Goal: Task Accomplishment & Management: Use online tool/utility

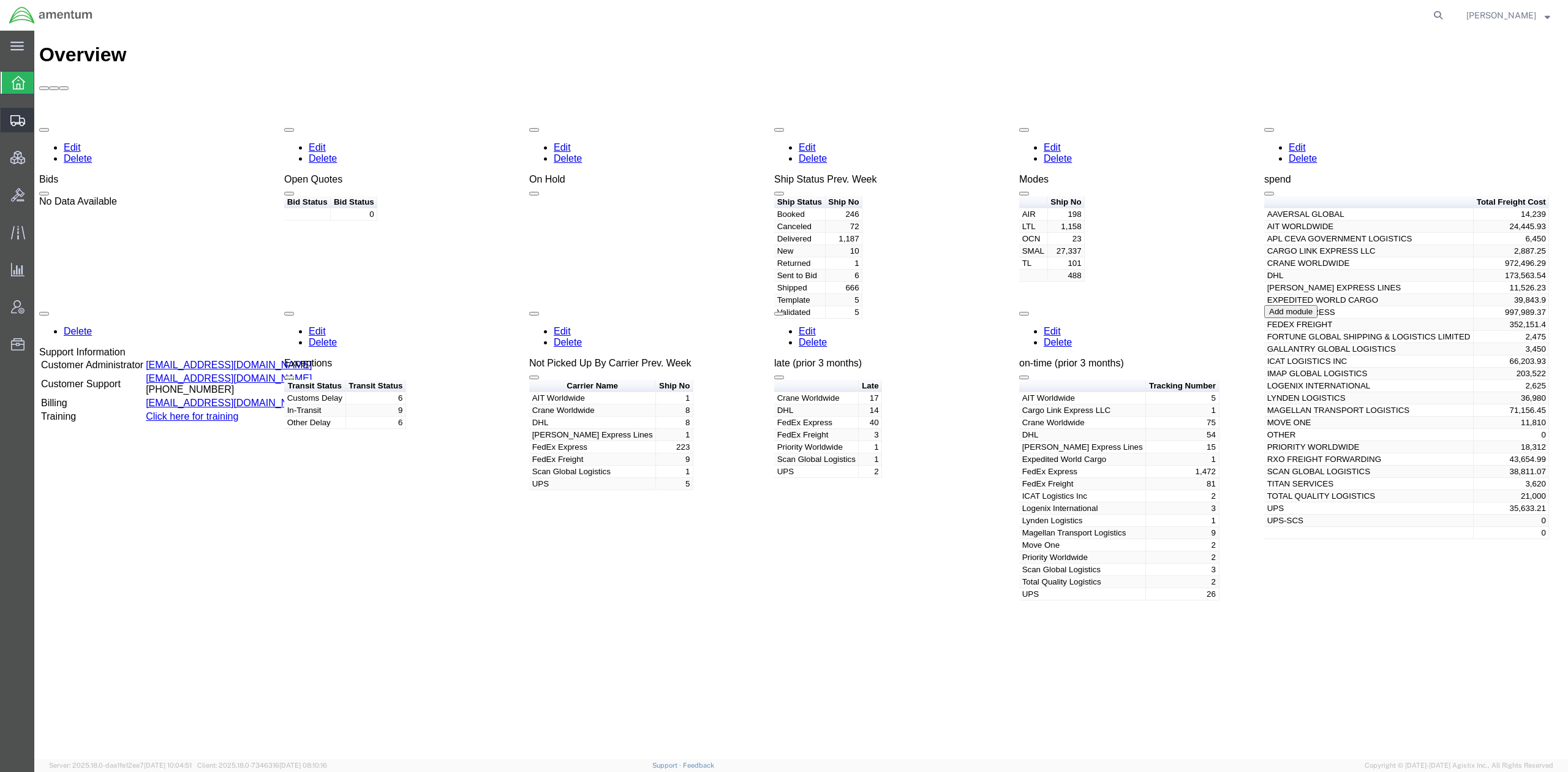
click at [42, 118] on span "Shipments" at bounding box center [38, 120] width 9 height 25
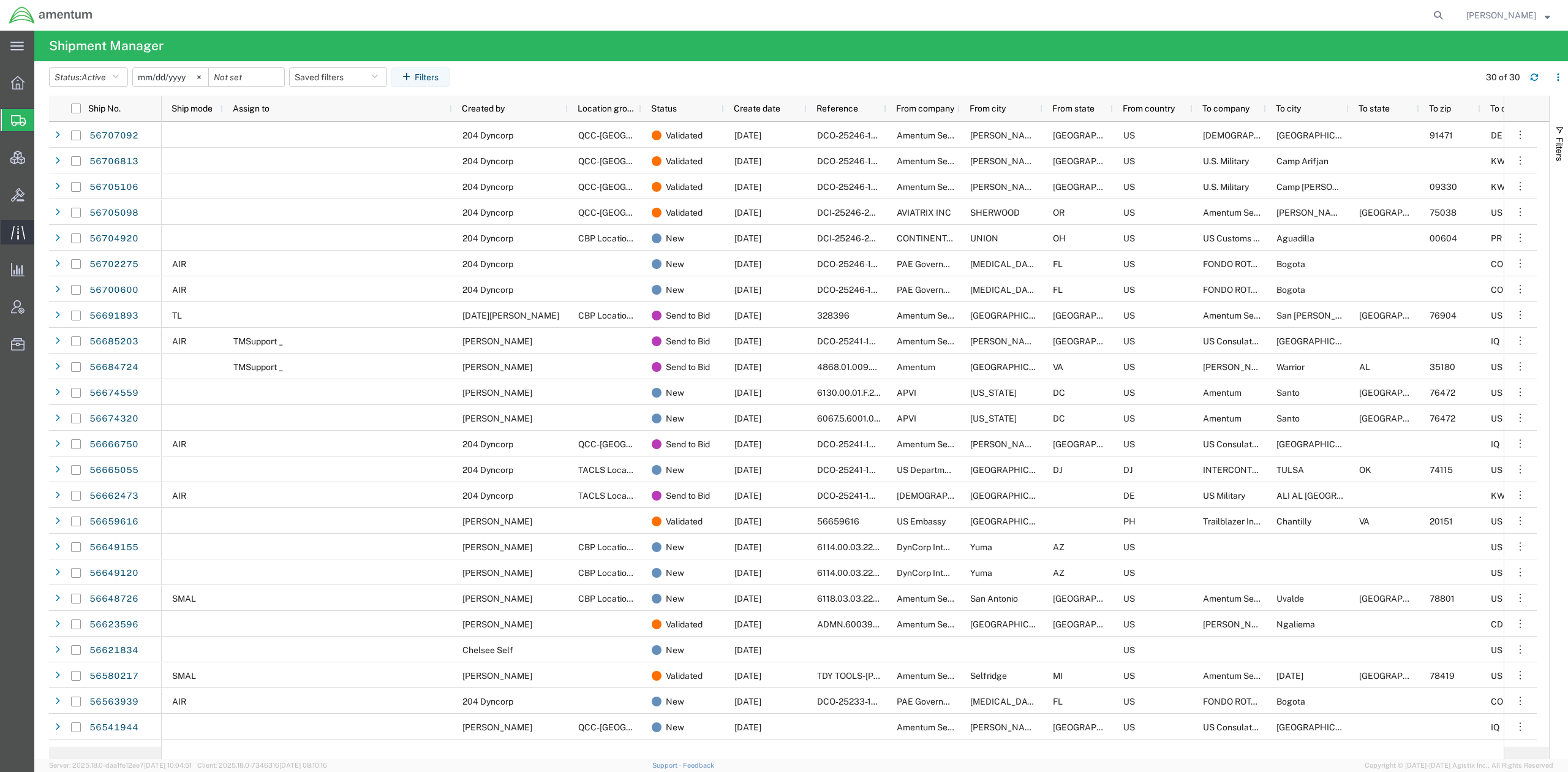
click at [42, 229] on span "Traffic" at bounding box center [38, 232] width 9 height 25
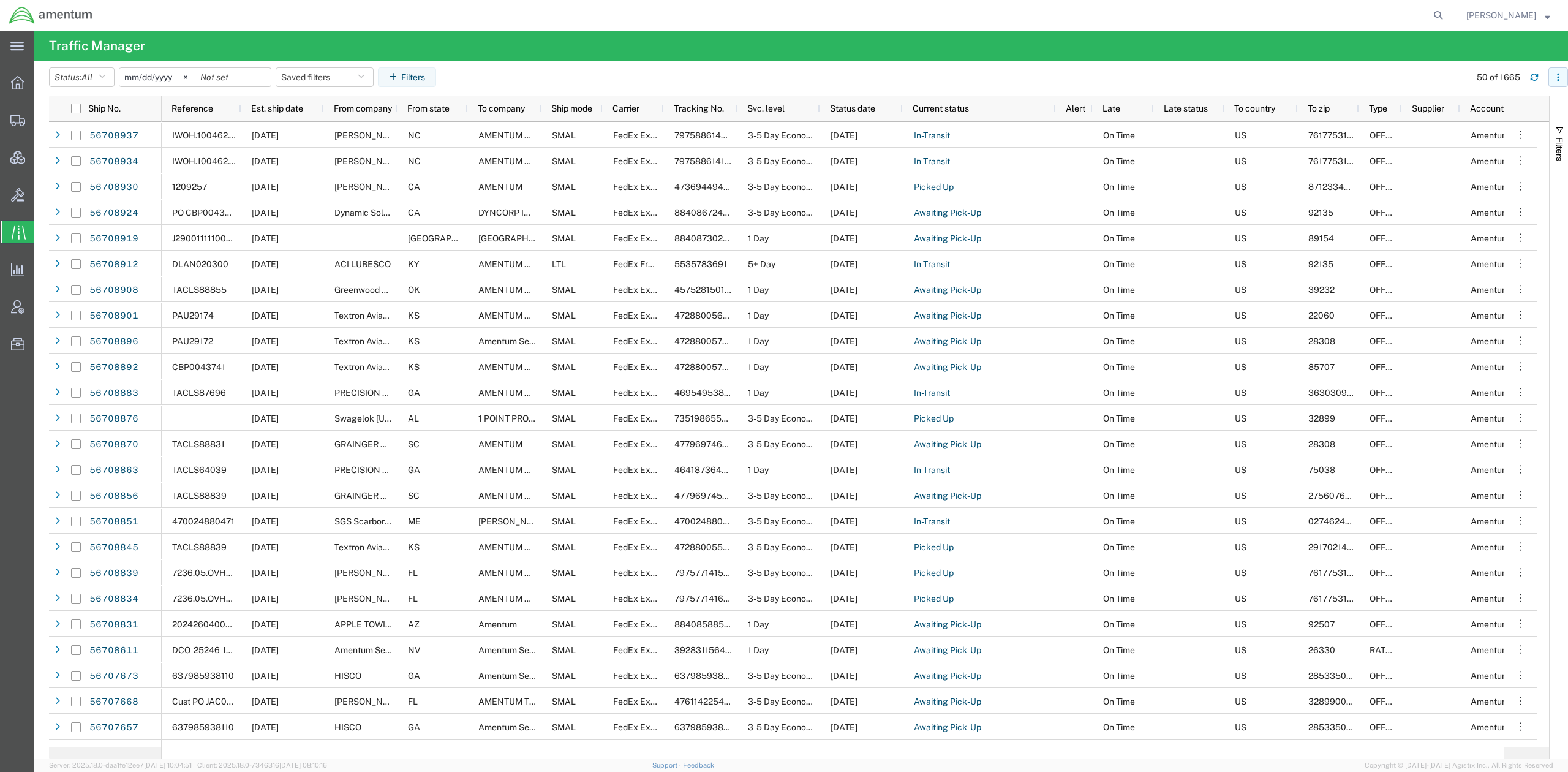
click at [1556, 77] on icon "button" at bounding box center [1559, 77] width 9 height 9
click at [422, 77] on button "Filters" at bounding box center [407, 77] width 58 height 19
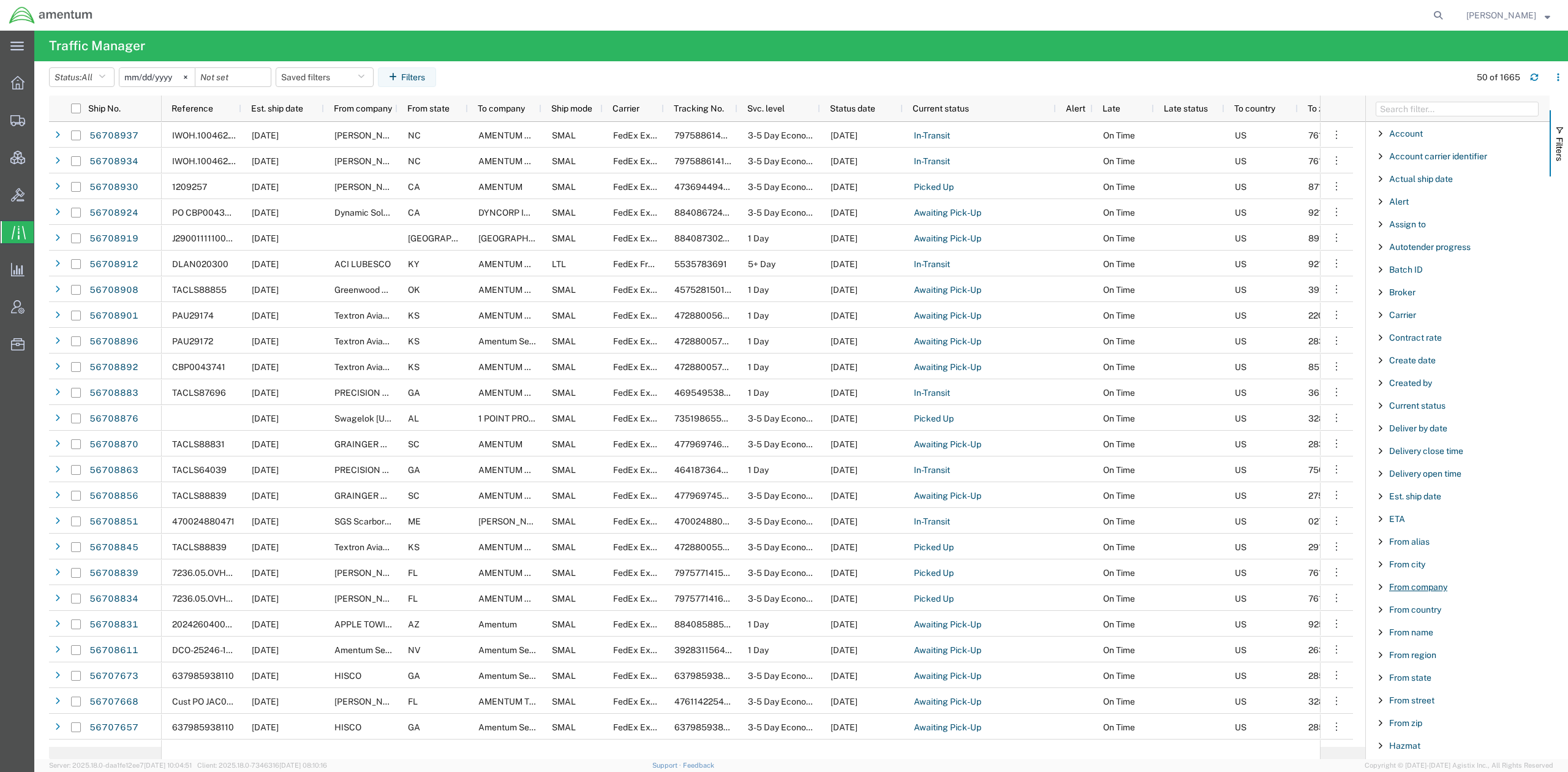
click at [1441, 592] on span "From company" at bounding box center [1418, 586] width 58 height 10
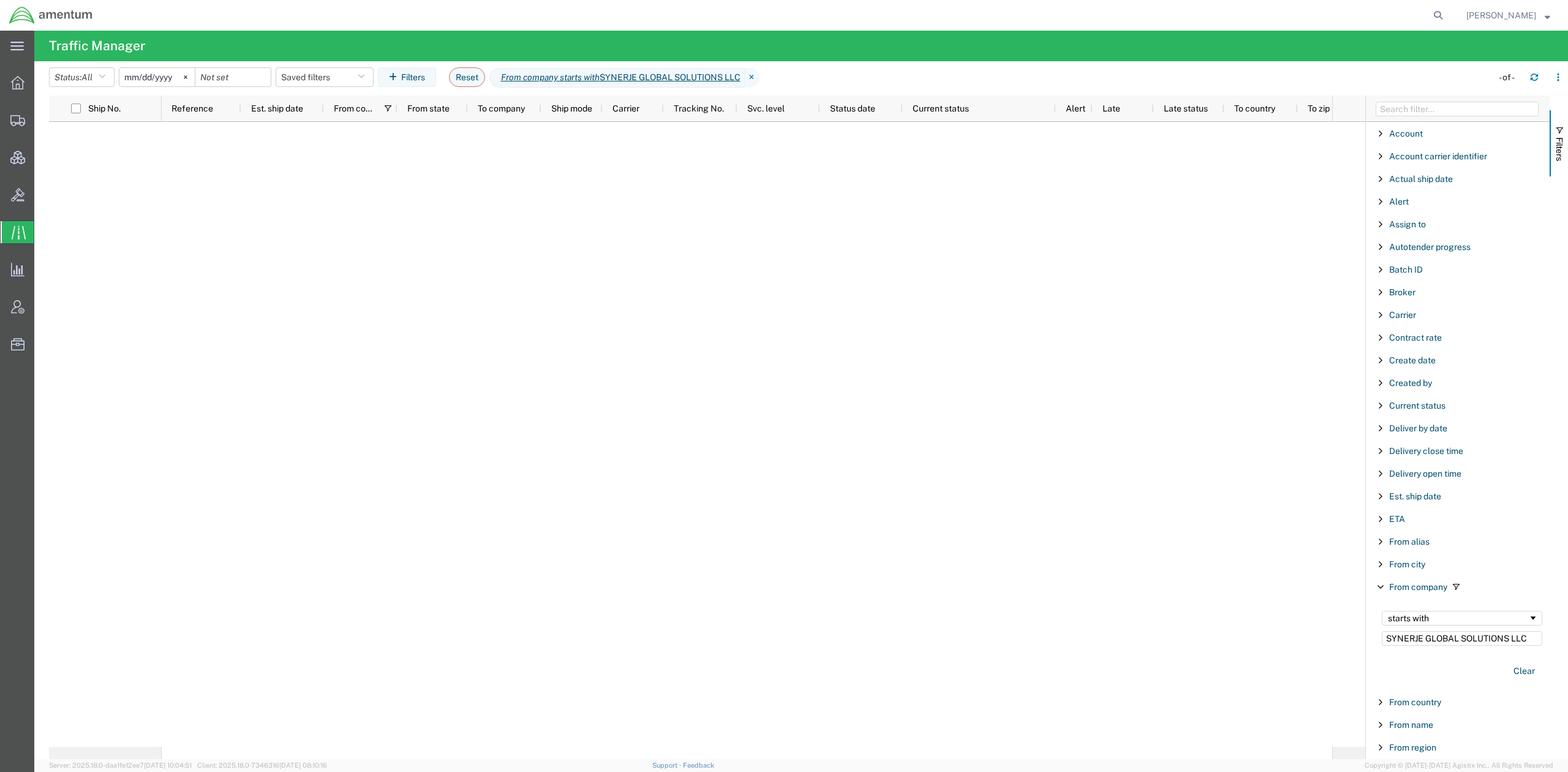
drag, startPoint x: 1427, startPoint y: 646, endPoint x: 1567, endPoint y: 632, distance: 140.7
click at [1567, 632] on div "Filters Account Enabled Account Account carrier identifier Enabled Account carr…" at bounding box center [1467, 427] width 203 height 663
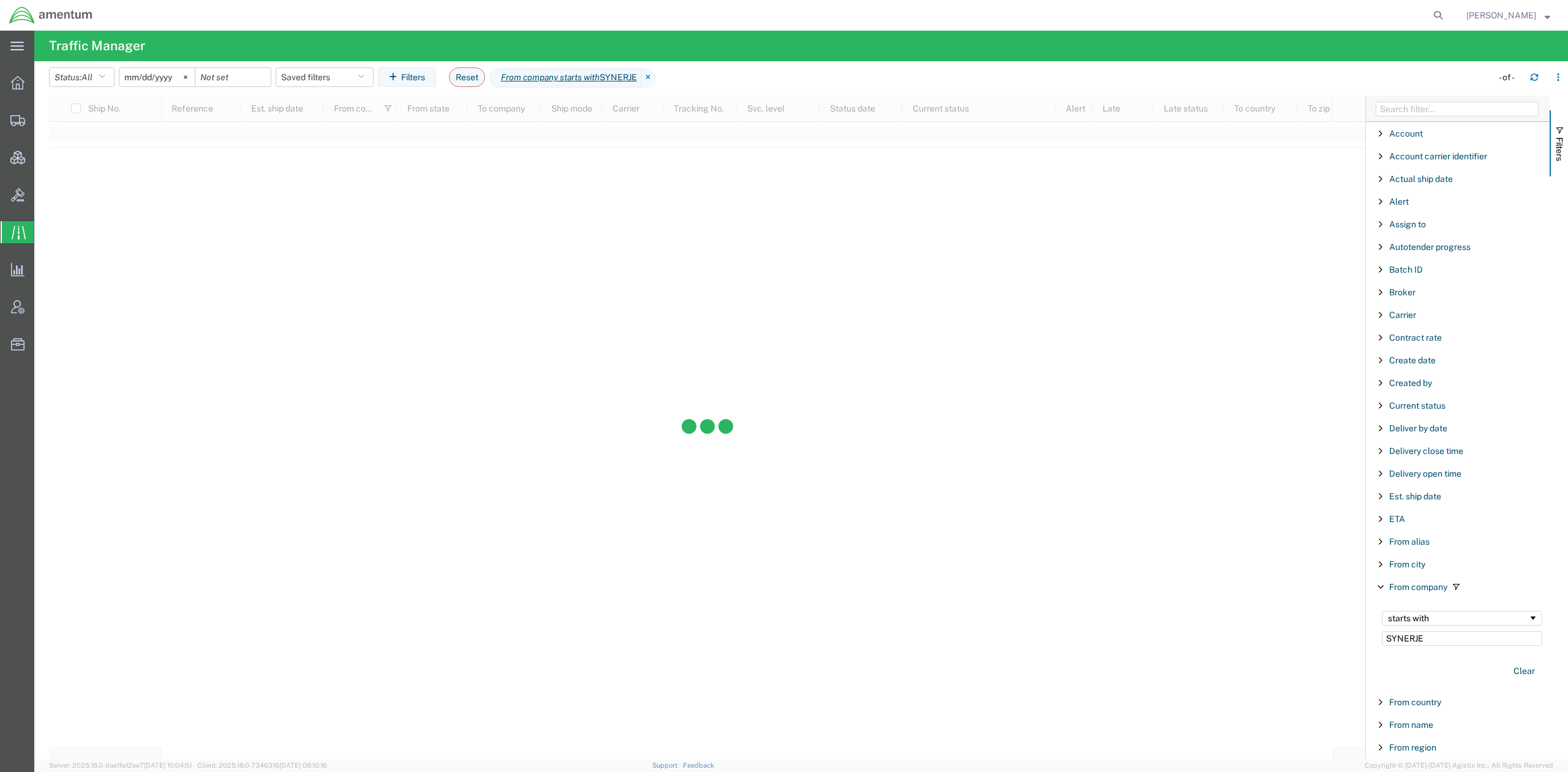
type input "SYNERJE"
click at [187, 76] on icon at bounding box center [185, 77] width 4 height 4
